Goal: Task Accomplishment & Management: Manage account settings

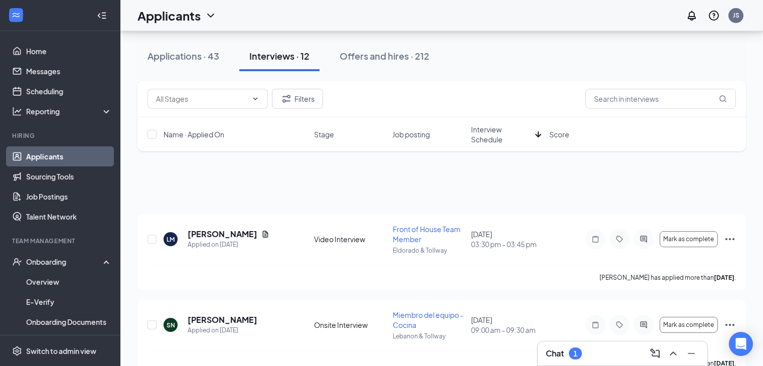
scroll to position [150, 0]
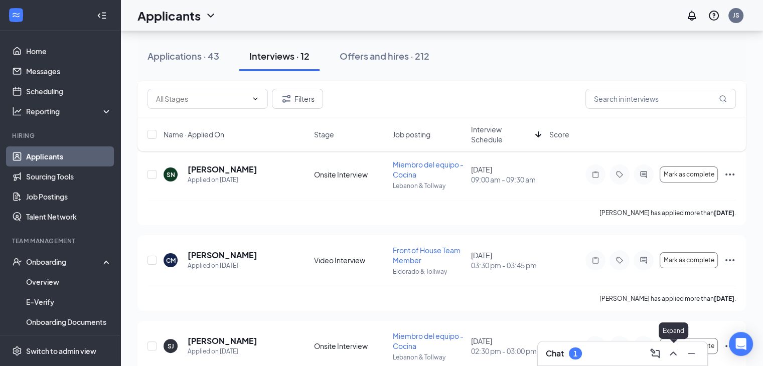
click at [675, 354] on icon "ChevronUp" at bounding box center [673, 354] width 12 height 12
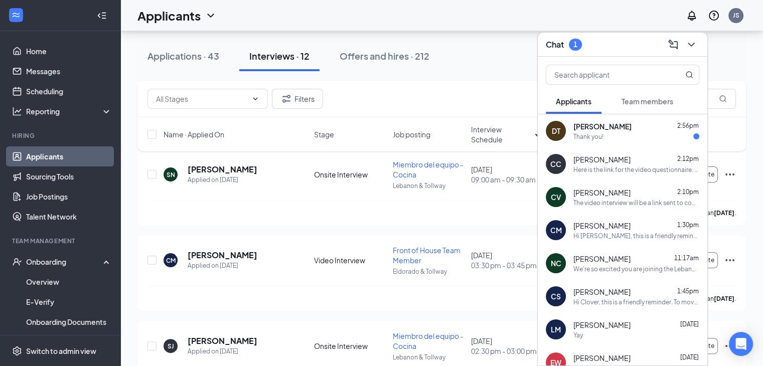
click at [624, 137] on div "Thank you!" at bounding box center [636, 136] width 126 height 9
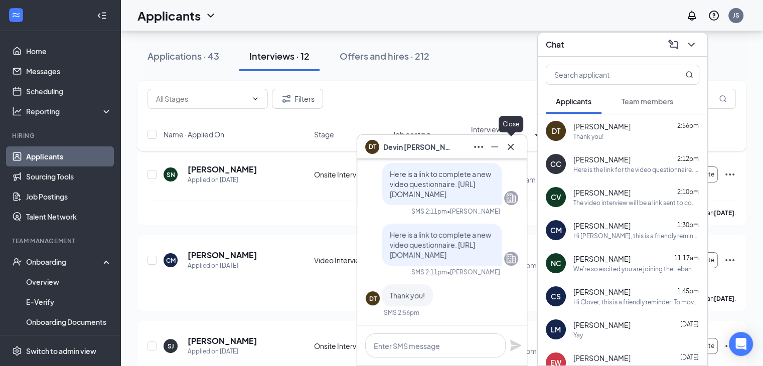
click at [508, 151] on icon "Cross" at bounding box center [511, 147] width 12 height 12
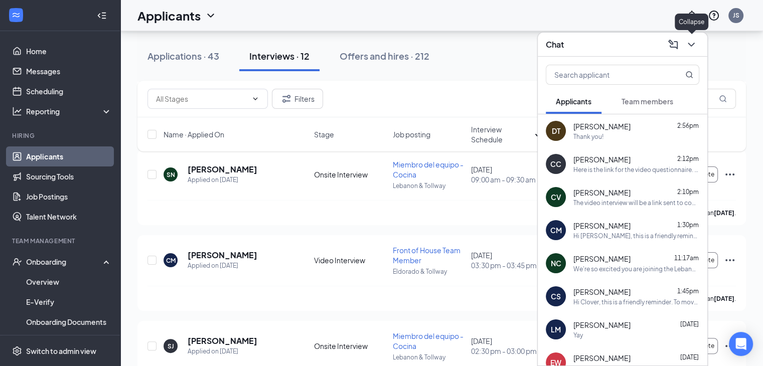
click at [694, 45] on icon "ChevronDown" at bounding box center [691, 45] width 12 height 12
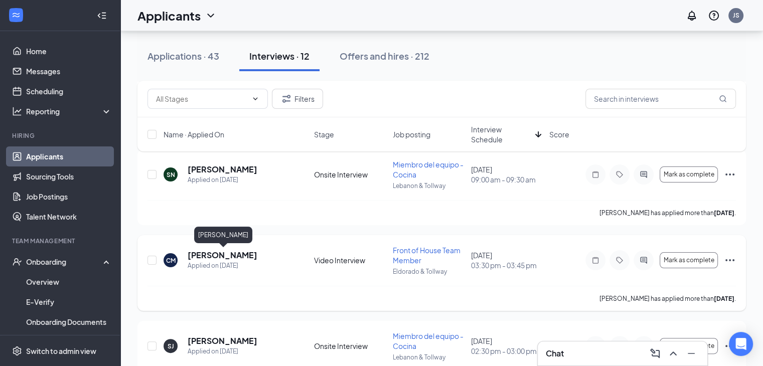
click at [247, 251] on h5 "[PERSON_NAME]" at bounding box center [223, 255] width 70 height 11
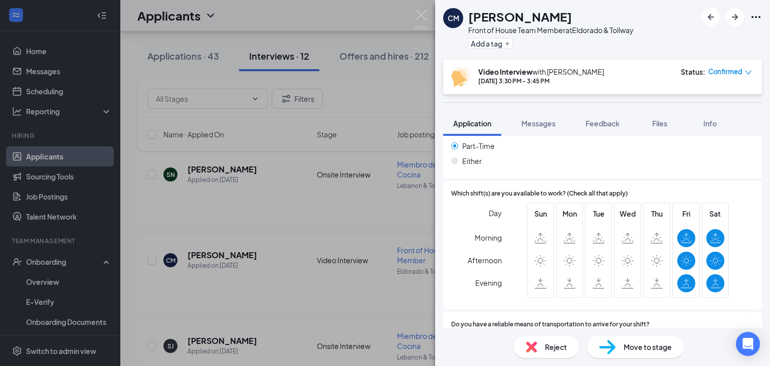
scroll to position [745, 0]
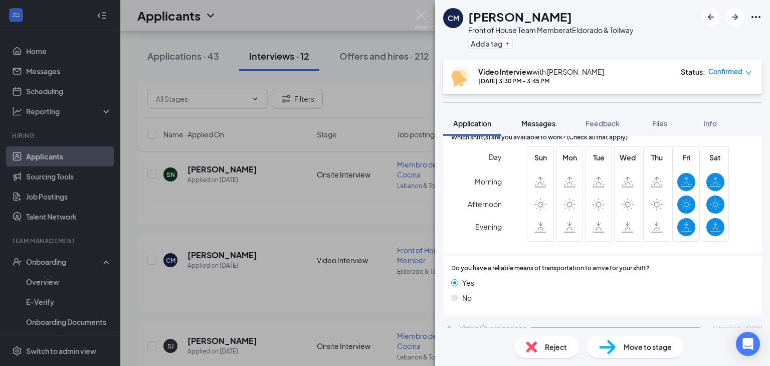
click at [545, 118] on button "Messages" at bounding box center [539, 123] width 54 height 25
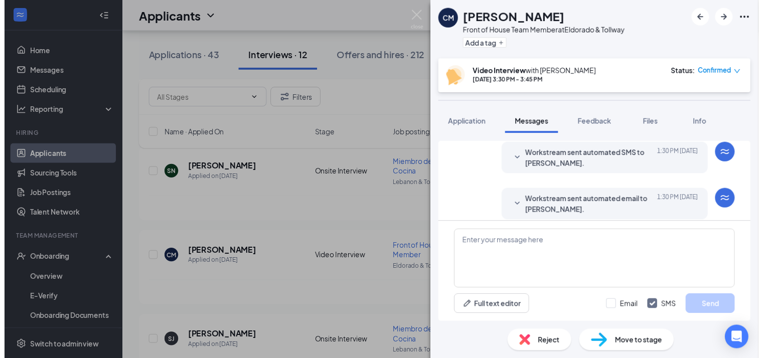
scroll to position [530, 0]
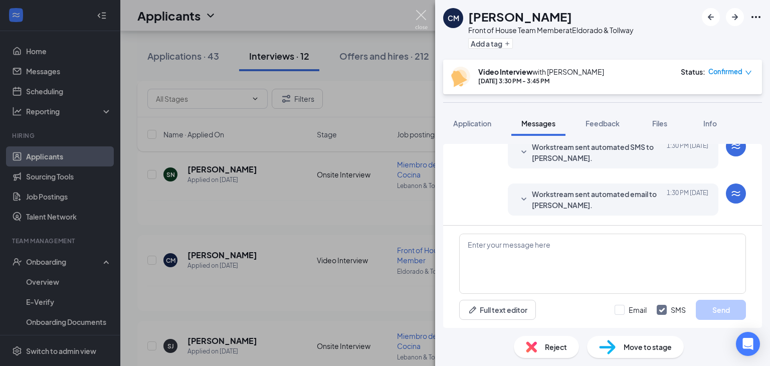
click at [416, 21] on img at bounding box center [421, 20] width 13 height 20
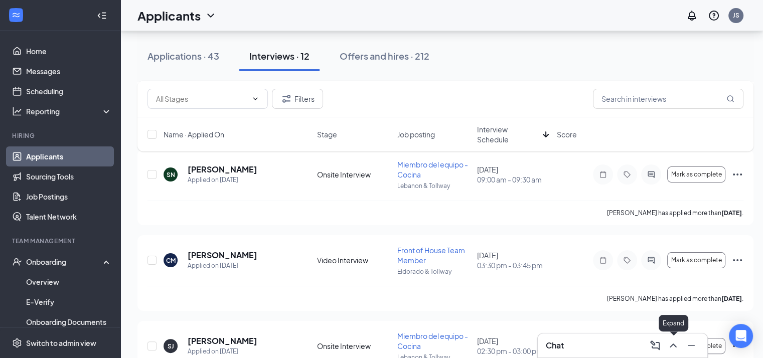
click at [671, 348] on icon "ChevronUp" at bounding box center [673, 346] width 12 height 12
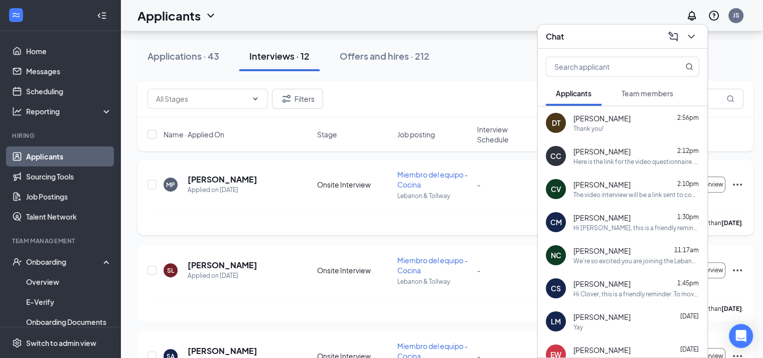
scroll to position [502, 0]
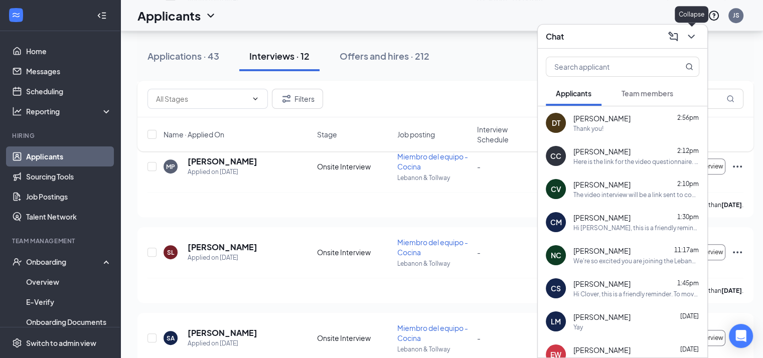
click at [696, 43] on div at bounding box center [690, 37] width 18 height 16
click at [691, 37] on icon "ChevronDown" at bounding box center [691, 37] width 7 height 4
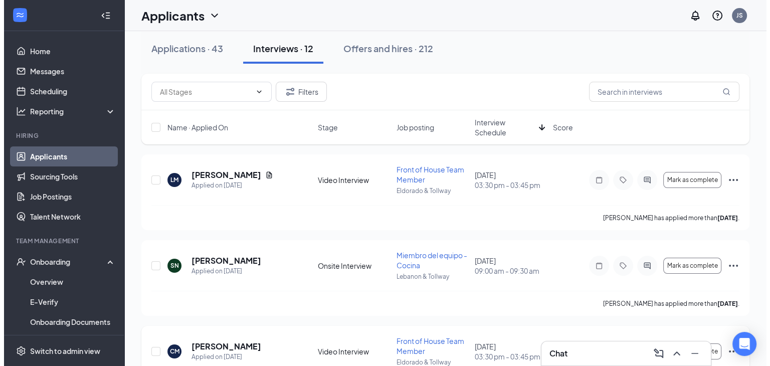
scroll to position [201, 0]
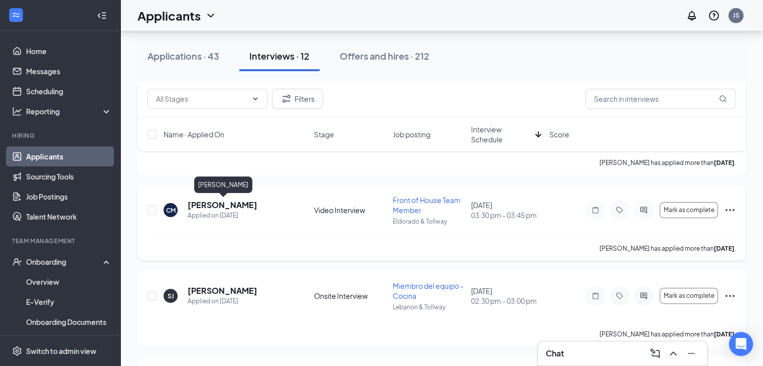
click at [257, 200] on h5 "[PERSON_NAME]" at bounding box center [223, 205] width 70 height 11
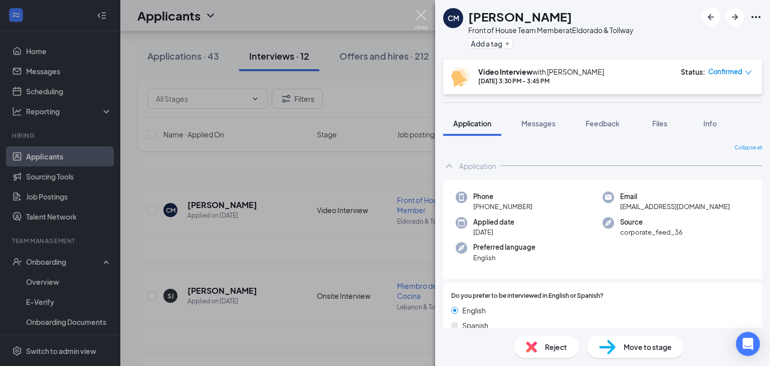
click at [422, 13] on img at bounding box center [421, 20] width 13 height 20
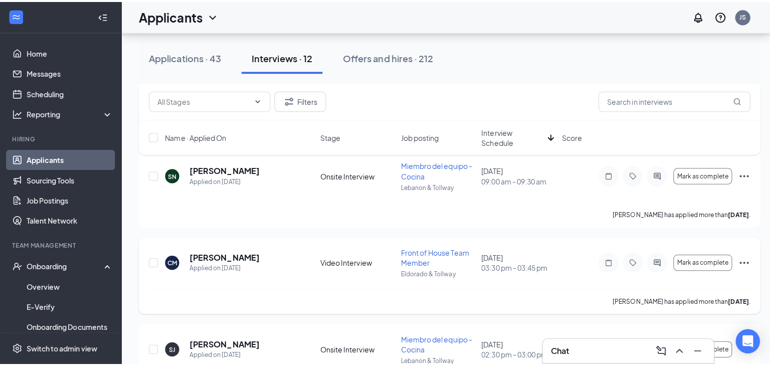
scroll to position [150, 0]
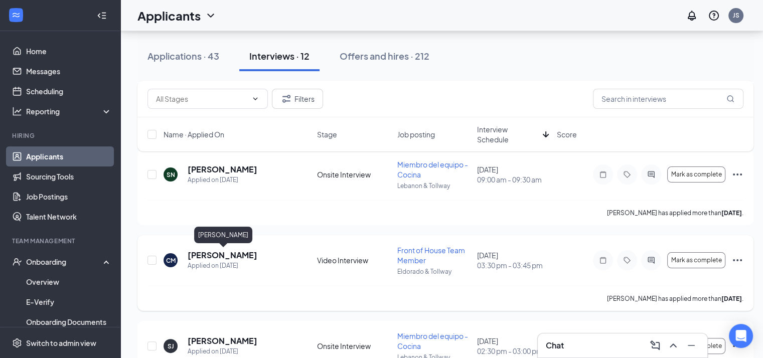
click at [246, 253] on h5 "[PERSON_NAME]" at bounding box center [223, 255] width 70 height 11
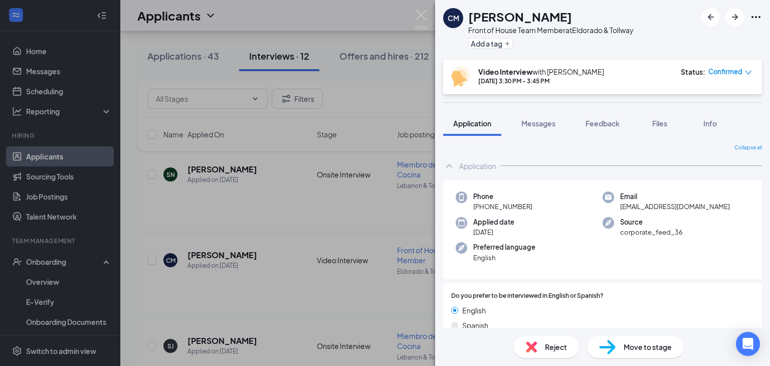
click at [636, 346] on span "Move to stage" at bounding box center [648, 347] width 48 height 11
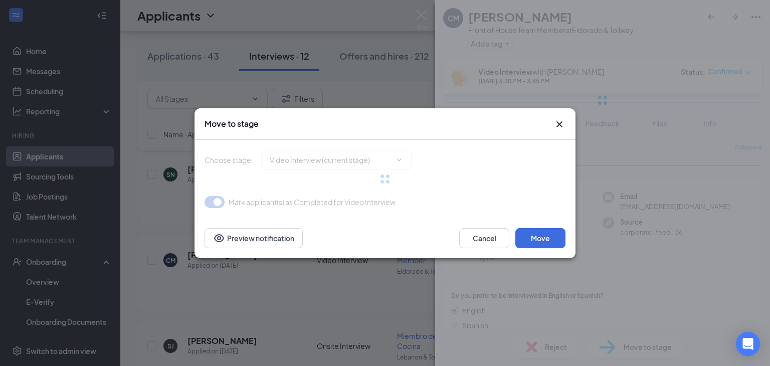
type input "Onsite Interview (next stage)"
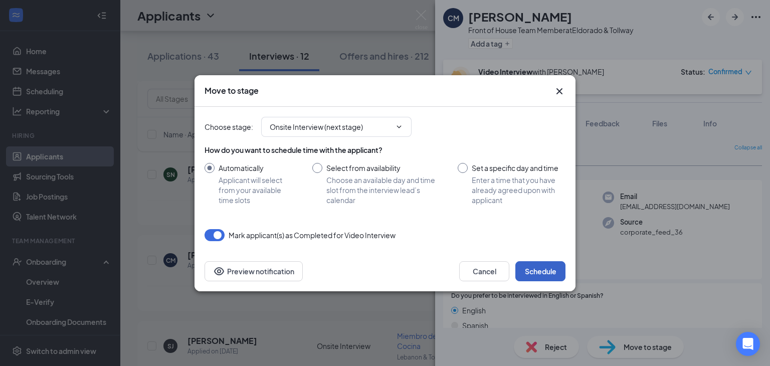
click at [537, 269] on button "Schedule" at bounding box center [541, 271] width 50 height 20
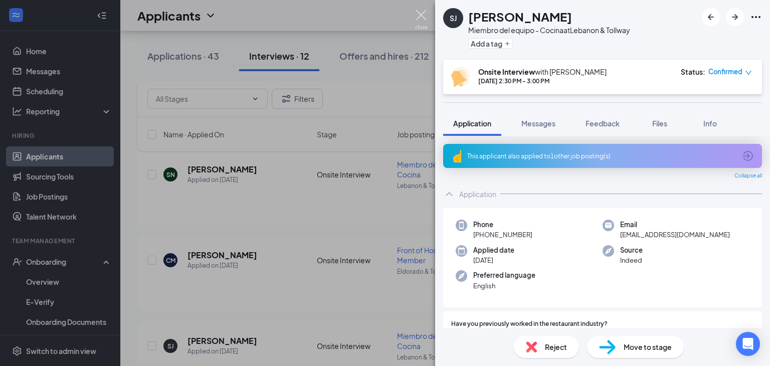
click at [419, 15] on img at bounding box center [421, 20] width 13 height 20
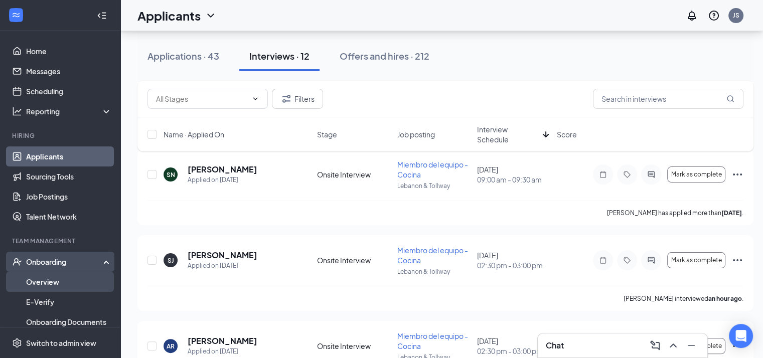
click at [70, 281] on link "Overview" at bounding box center [69, 282] width 86 height 20
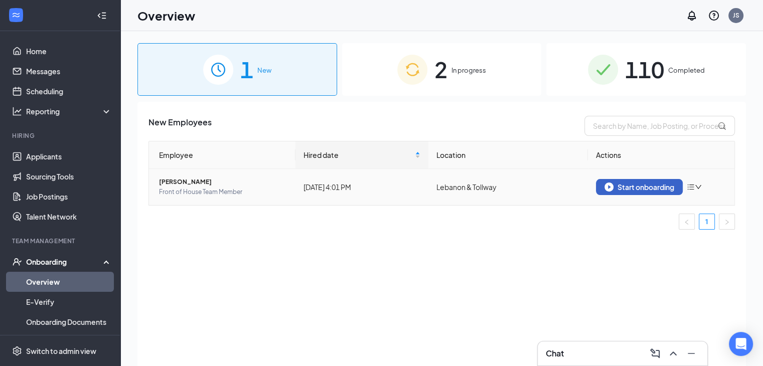
click at [667, 189] on div "Start onboarding" at bounding box center [639, 187] width 70 height 9
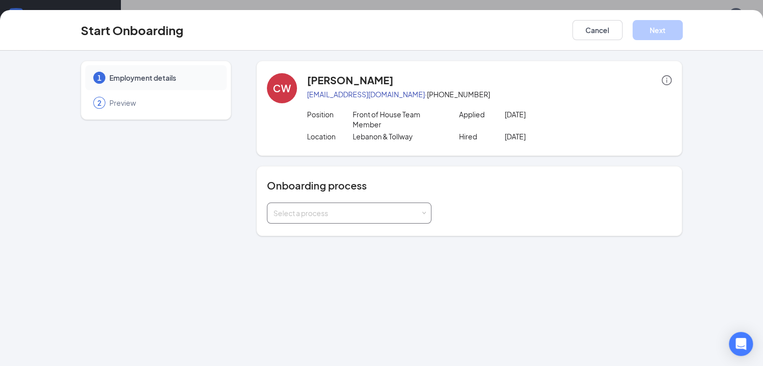
click at [347, 208] on div "Select a process" at bounding box center [346, 213] width 147 height 10
click at [331, 225] on li "Onboarding - General" at bounding box center [323, 224] width 165 height 18
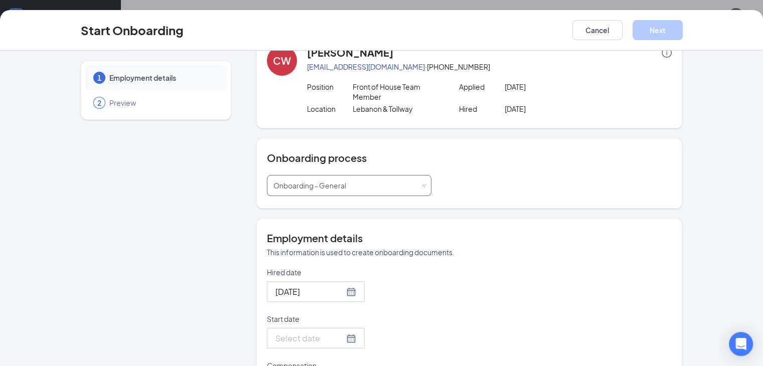
scroll to position [69, 0]
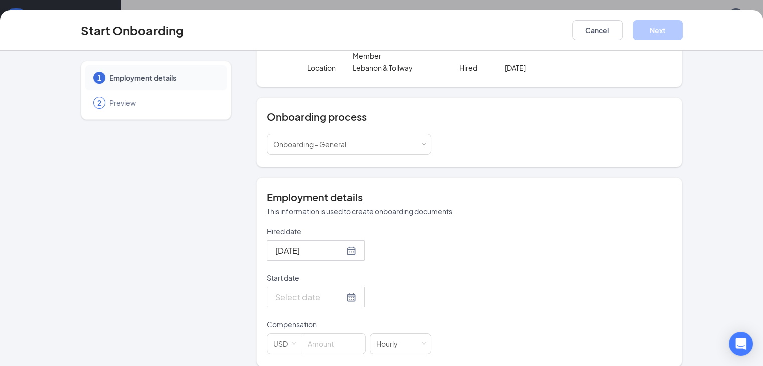
click at [314, 291] on div at bounding box center [315, 297] width 81 height 13
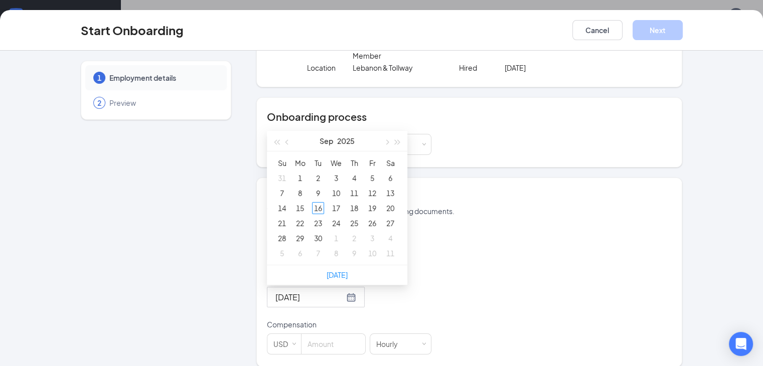
type input "[DATE]"
click at [384, 202] on div "20" at bounding box center [390, 208] width 12 height 12
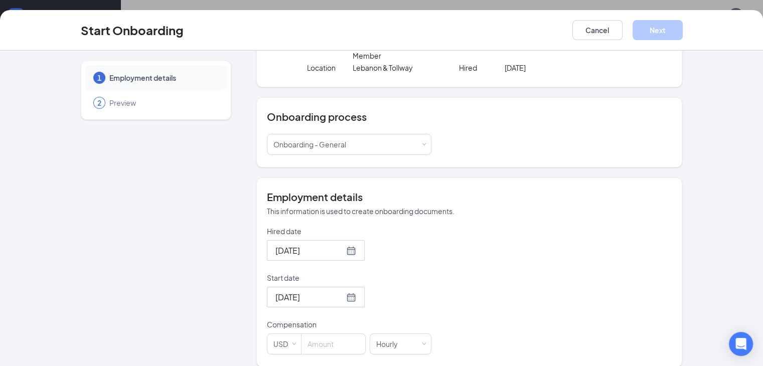
scroll to position [45, 0]
click at [301, 335] on input at bounding box center [333, 344] width 64 height 20
type input "12"
click at [415, 249] on div "Hired date [DATE] Start date [DATE] [DATE] Su Mo Tu We Th Fr Sa 31 1 2 3 4 5 6 …" at bounding box center [469, 290] width 405 height 128
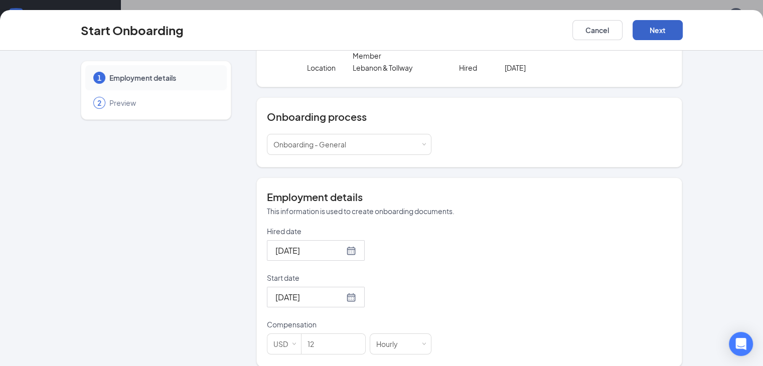
click at [683, 37] on button "Next" at bounding box center [657, 30] width 50 height 20
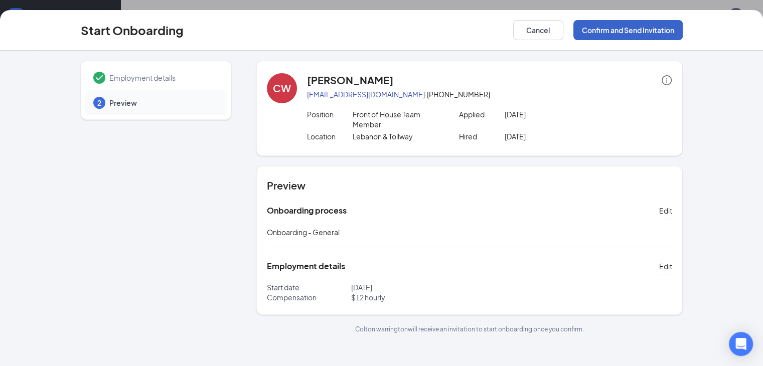
click at [683, 35] on button "Confirm and Send Invitation" at bounding box center [627, 30] width 109 height 20
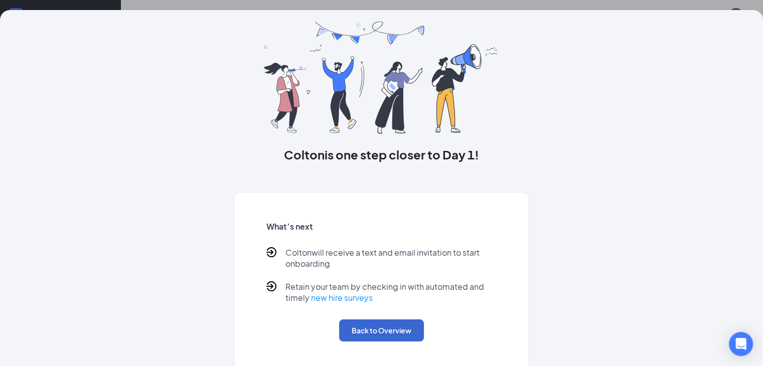
scroll to position [43, 0]
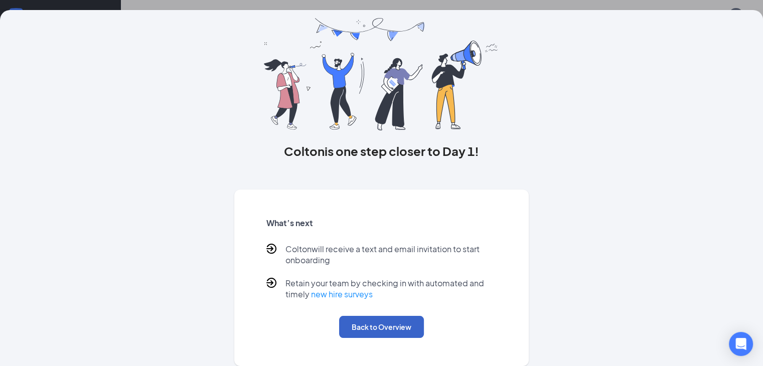
click at [387, 331] on button "Back to Overview" at bounding box center [381, 327] width 85 height 22
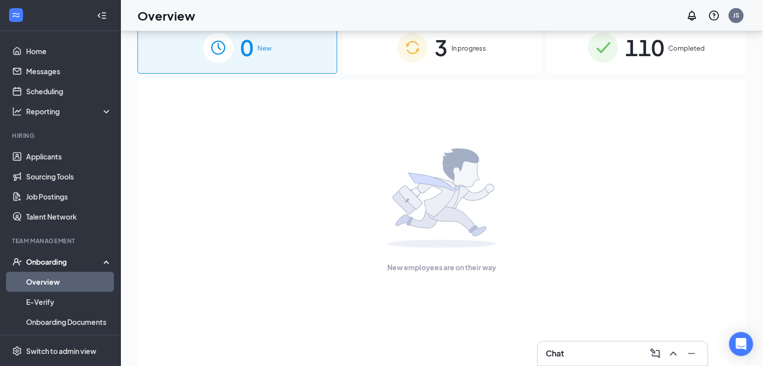
scroll to position [0, 0]
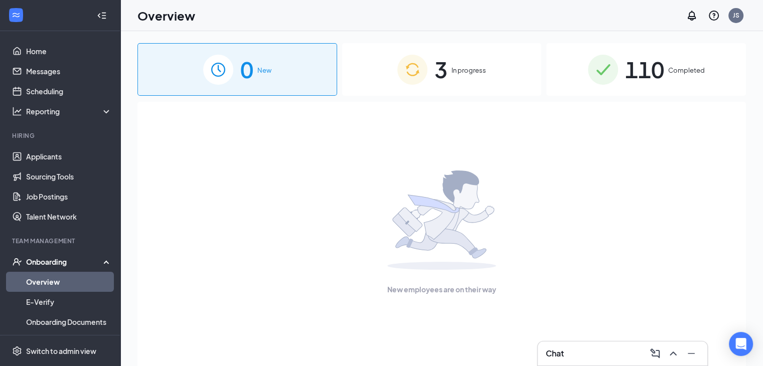
click at [453, 92] on div "3 In progress" at bounding box center [442, 69] width 200 height 53
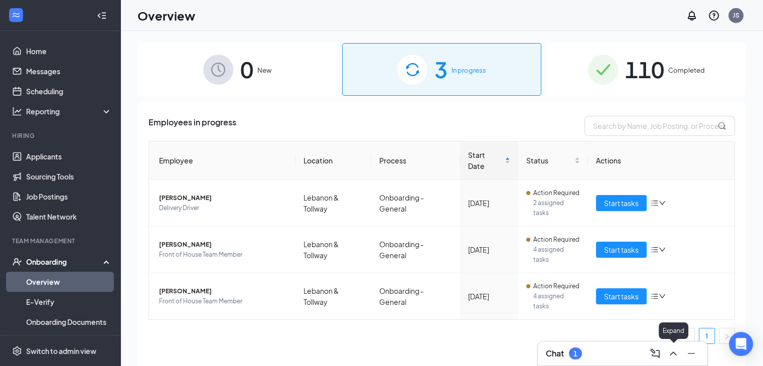
click at [674, 356] on icon "ChevronUp" at bounding box center [673, 354] width 12 height 12
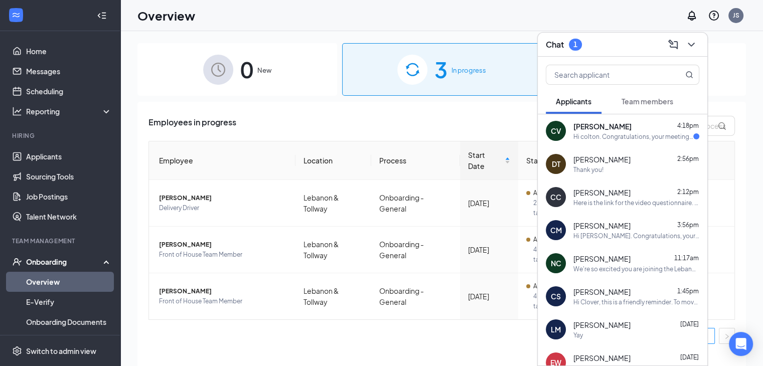
click at [619, 141] on div "CV [PERSON_NAME] 4:18pm Hi [PERSON_NAME]. Congratulations, your meeting with [D…" at bounding box center [623, 130] width 170 height 33
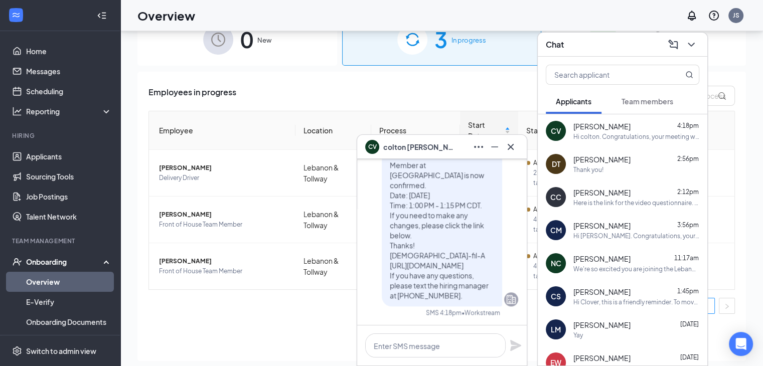
scroll to position [45, 0]
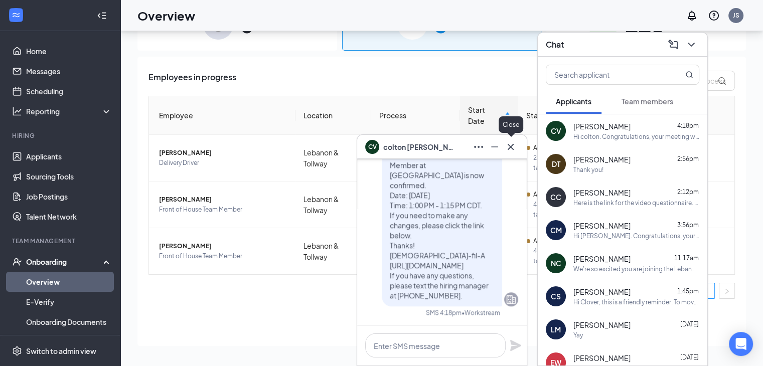
click at [510, 150] on icon "Cross" at bounding box center [511, 147] width 12 height 12
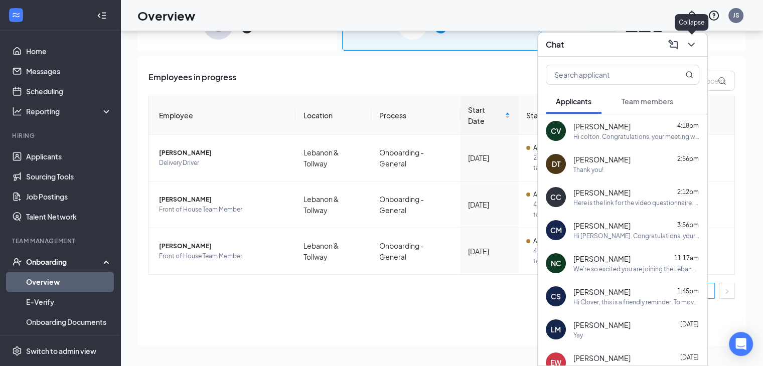
click at [683, 45] on button at bounding box center [691, 45] width 16 height 16
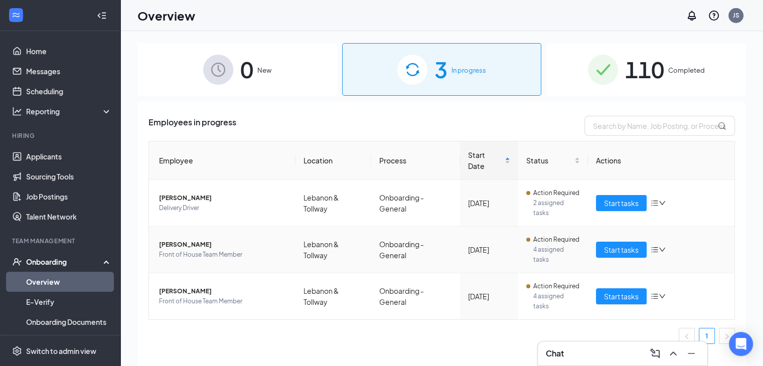
scroll to position [0, 0]
